Goal: Navigation & Orientation: Find specific page/section

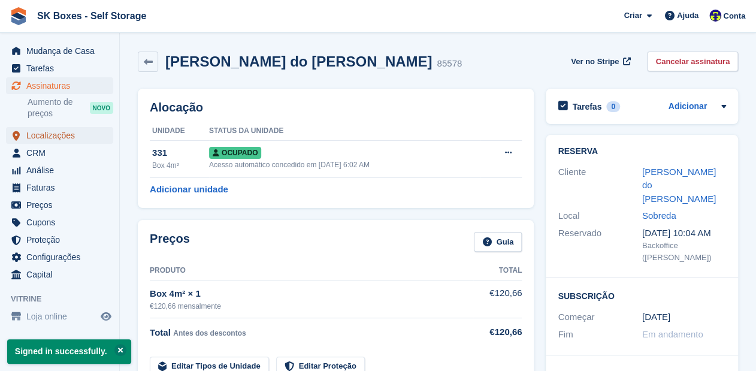
click at [44, 137] on span "Localizações" at bounding box center [62, 135] width 72 height 17
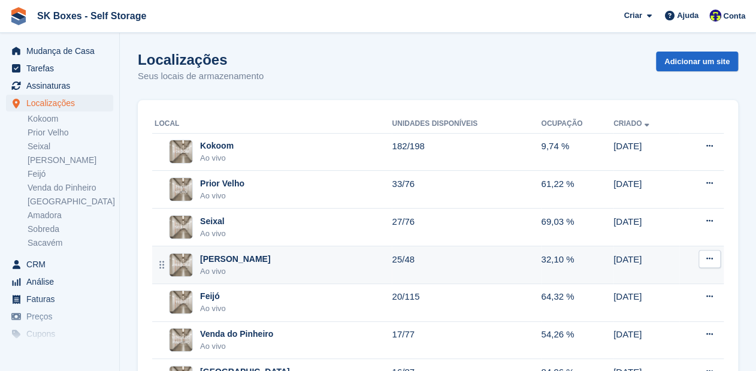
click at [190, 260] on img at bounding box center [181, 265] width 23 height 23
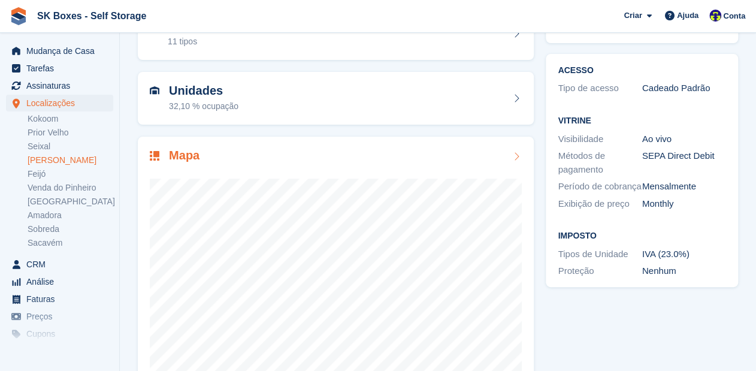
scroll to position [96, 0]
